Goal: Task Accomplishment & Management: Manage account settings

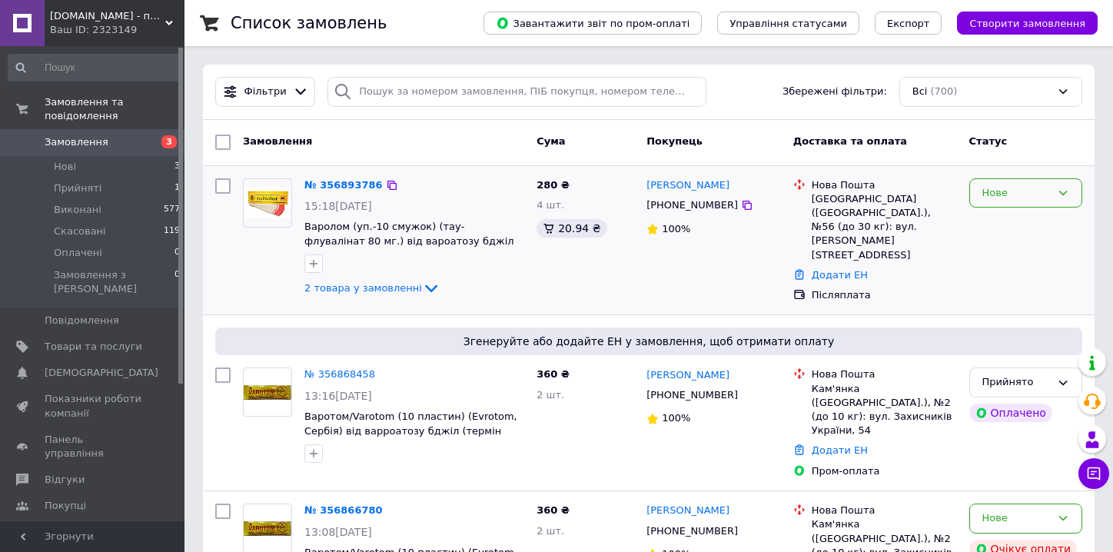
click at [1015, 191] on div "Нове" at bounding box center [1016, 193] width 68 height 16
click at [987, 226] on li "Прийнято" at bounding box center [1025, 225] width 111 height 28
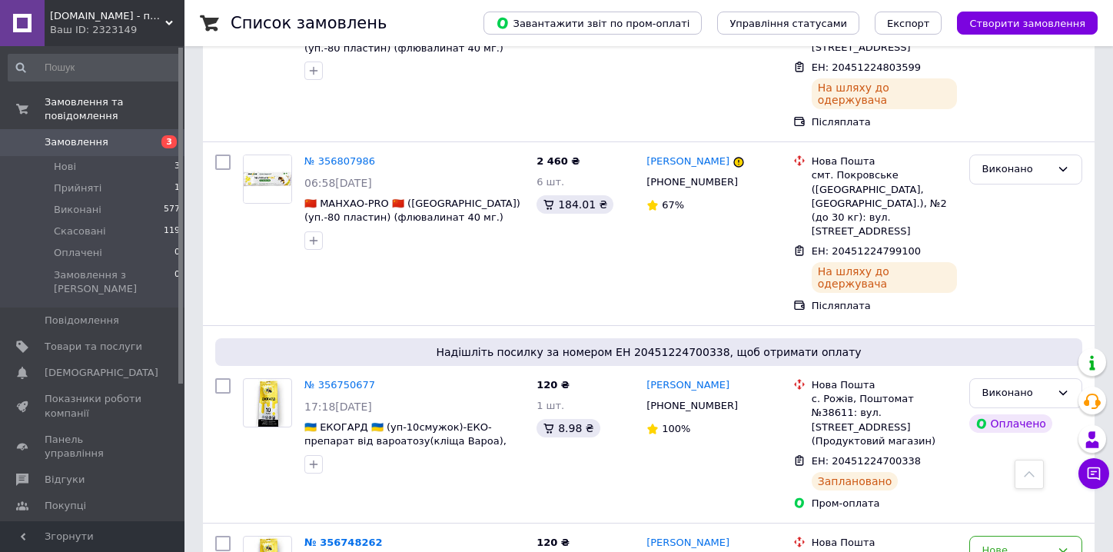
scroll to position [1076, 0]
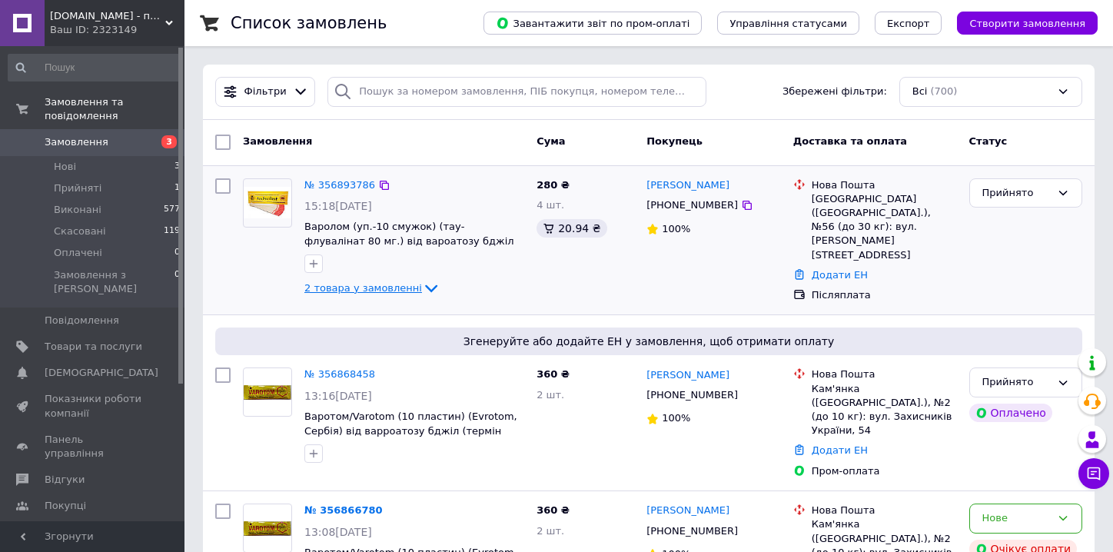
click at [422, 285] on icon at bounding box center [431, 288] width 18 height 18
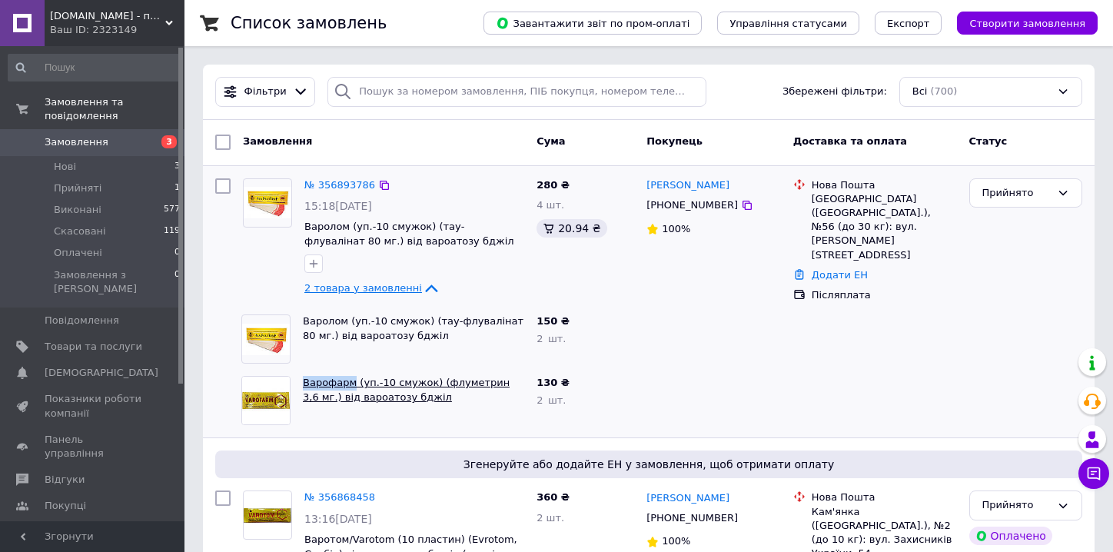
drag, startPoint x: 304, startPoint y: 376, endPoint x: 348, endPoint y: 376, distance: 43.8
copy link "Варофарм"
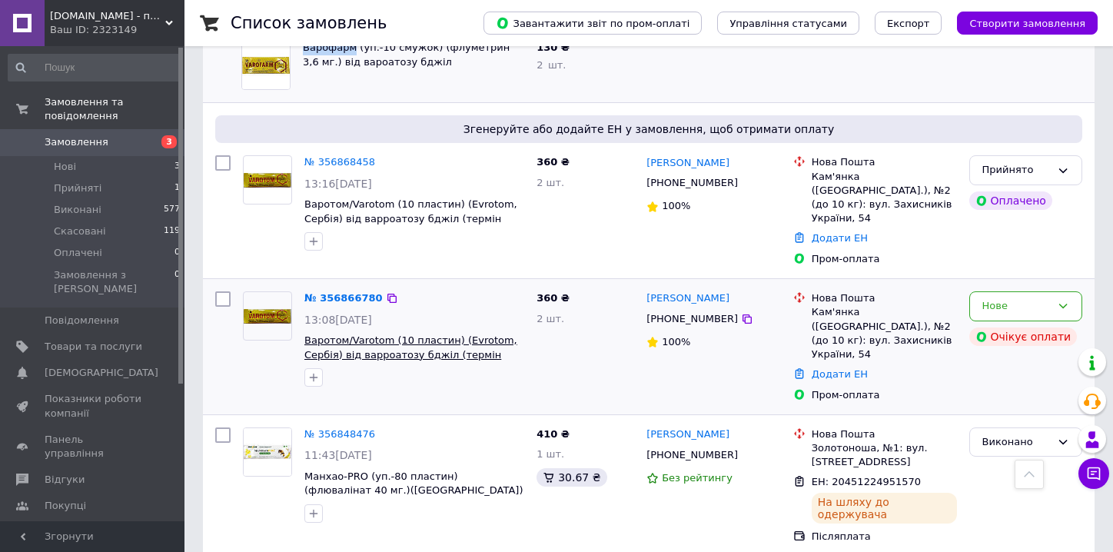
scroll to position [307, 0]
